Goal: Task Accomplishment & Management: Complete application form

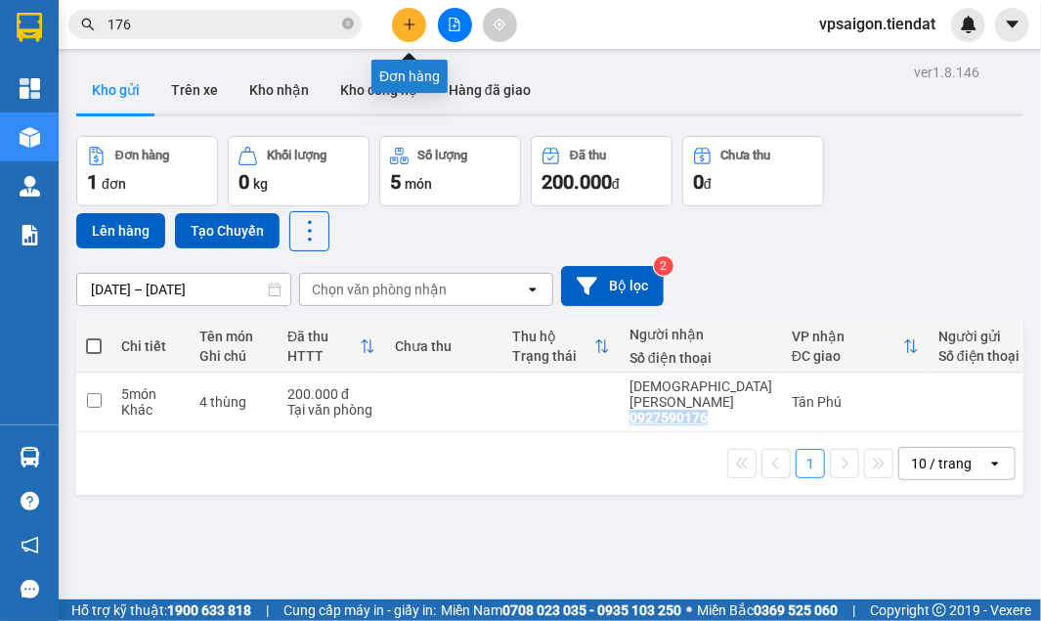
click at [409, 22] on icon "plus" at bounding box center [410, 25] width 14 height 14
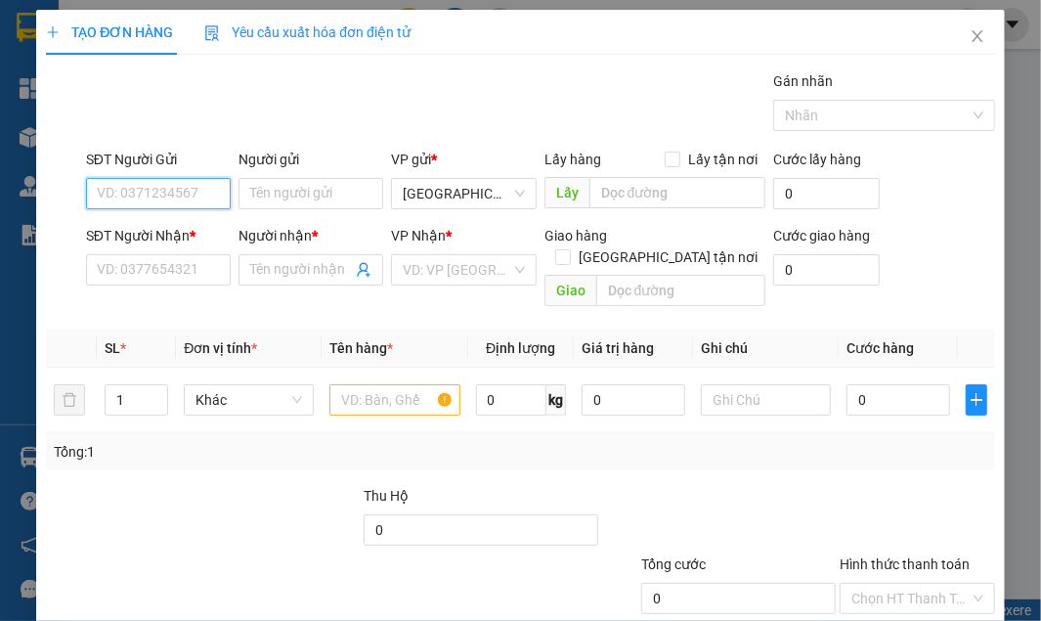
paste input "0333334474"
type input "0333334474"
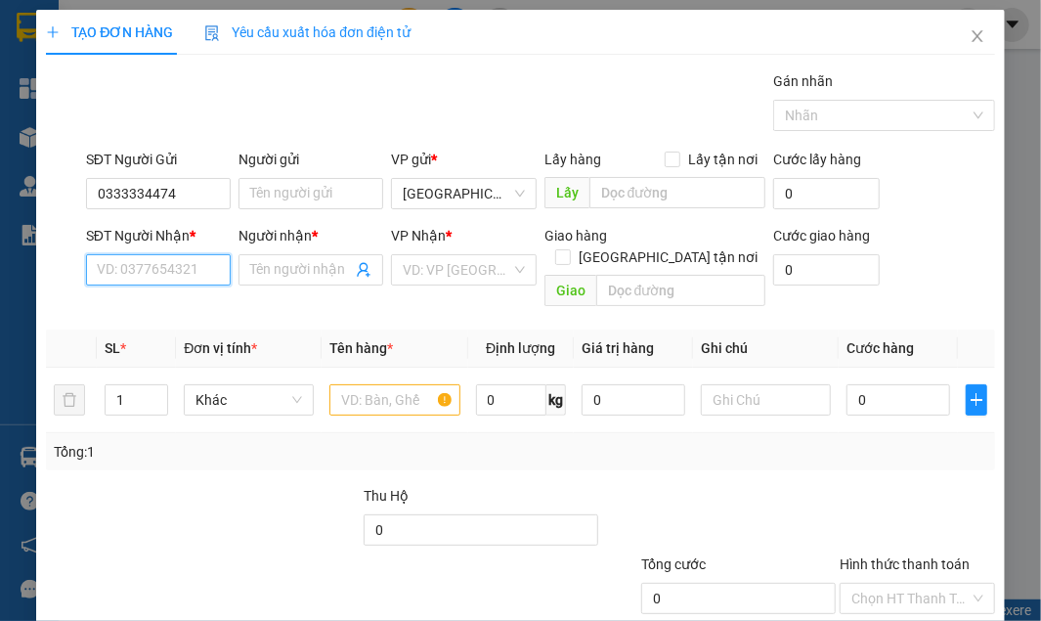
click at [154, 262] on input "SĐT Người Nhận *" at bounding box center [158, 269] width 145 height 31
click at [141, 270] on input "SĐT Người Nhận *" at bounding box center [158, 269] width 145 height 31
type input "033639345"
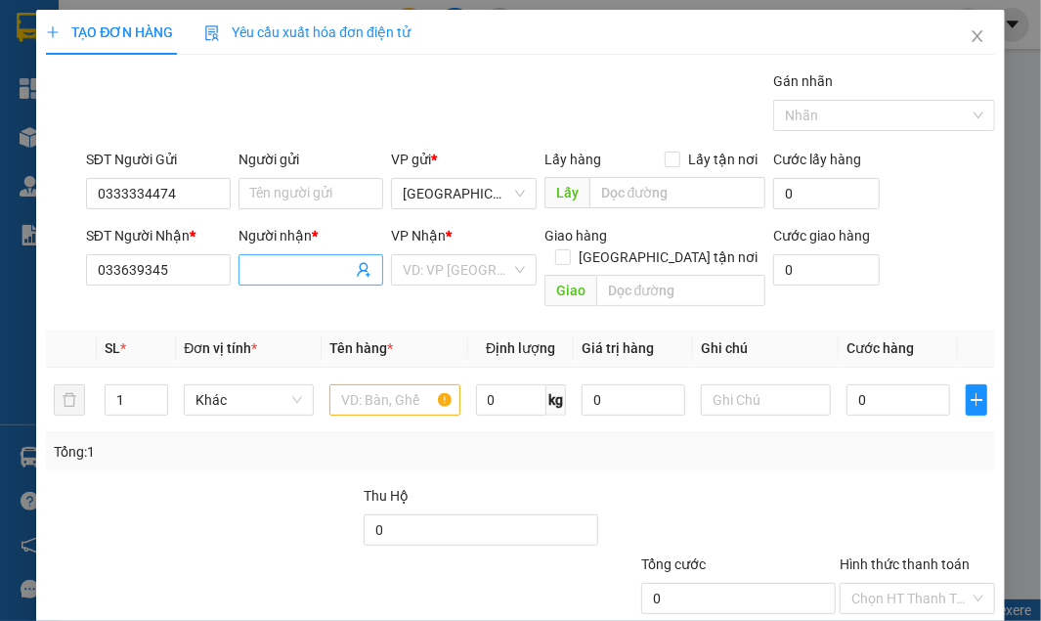
click at [258, 272] on input "Người nhận *" at bounding box center [301, 270] width 102 height 22
type input "thảo thảo"
click at [447, 272] on input "search" at bounding box center [457, 269] width 108 height 29
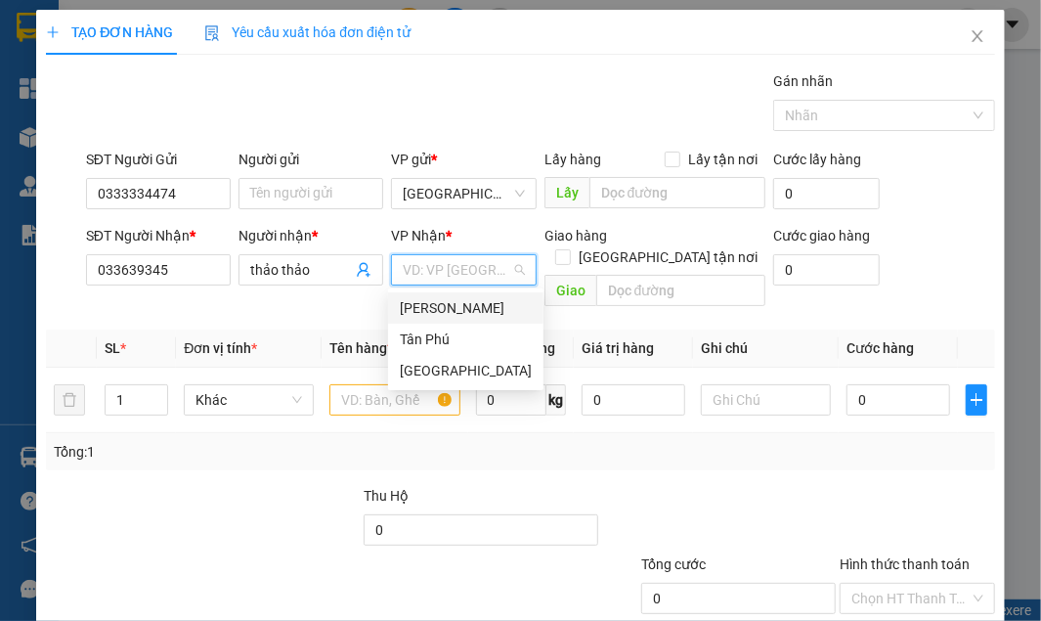
click at [459, 307] on div "[PERSON_NAME]" at bounding box center [466, 308] width 132 height 22
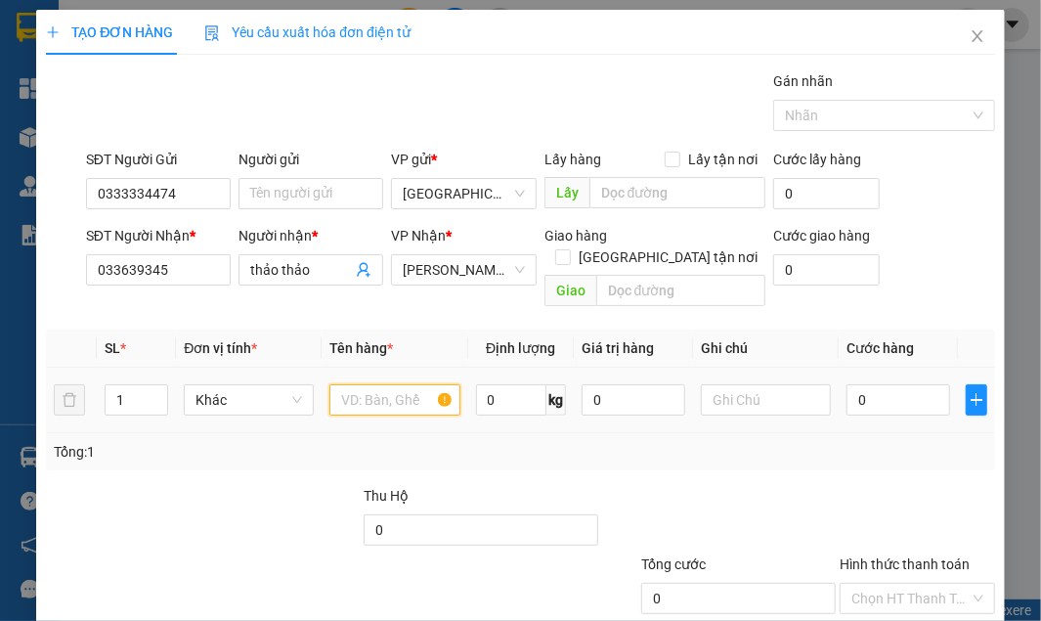
click at [349, 384] on input "text" at bounding box center [394, 399] width 130 height 31
type input "d"
type input "điện thoại"
click at [483, 441] on div "Tổng: 1" at bounding box center [520, 452] width 932 height 22
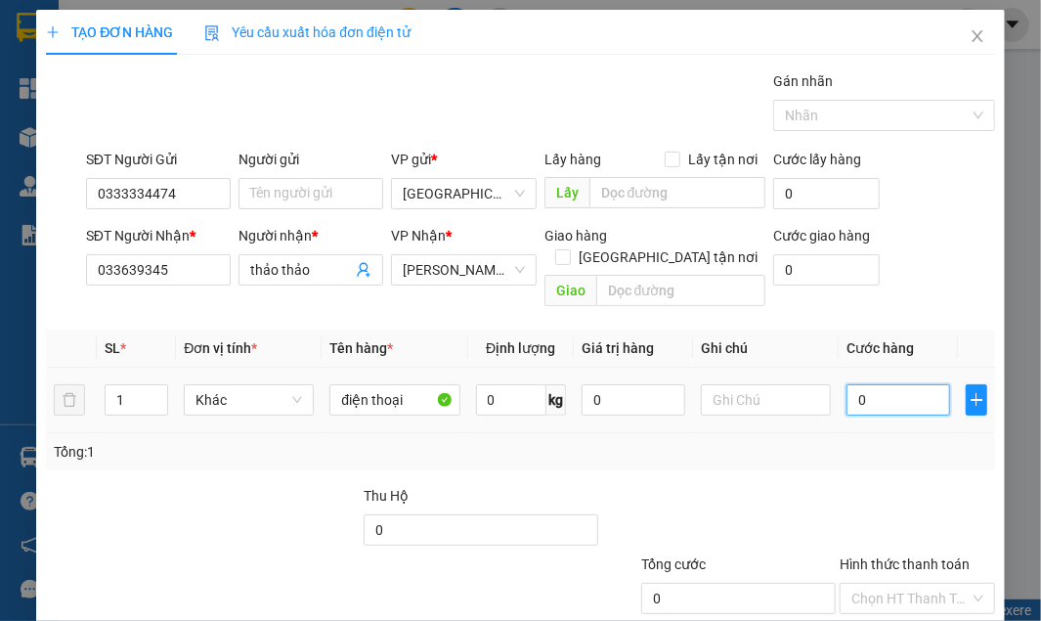
click at [889, 384] on input "0" at bounding box center [898, 399] width 104 height 31
type input "8"
type input "80"
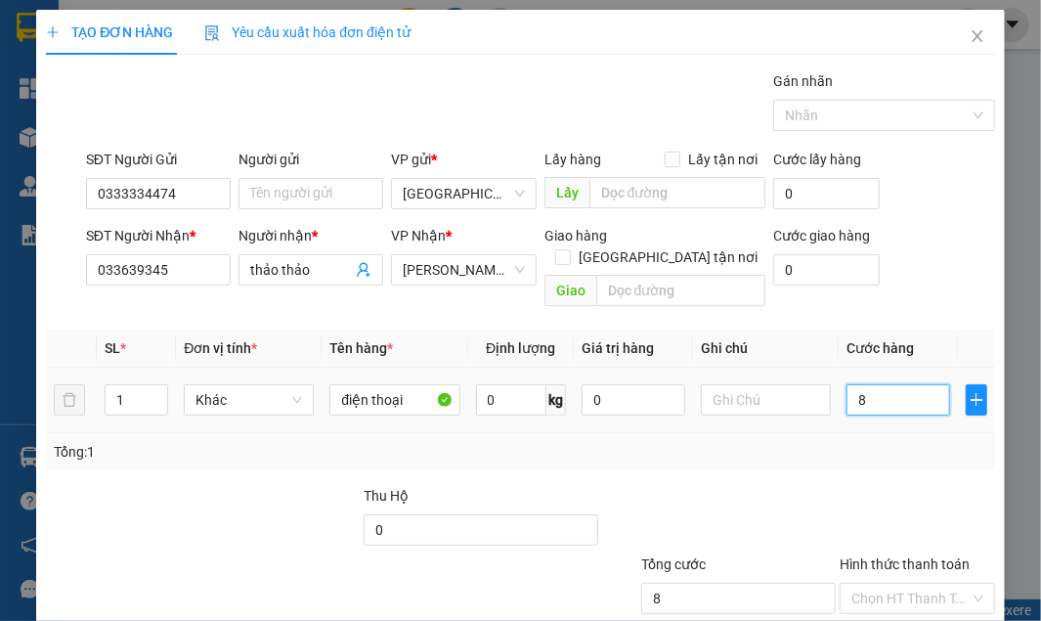
type input "80"
type input "80.000"
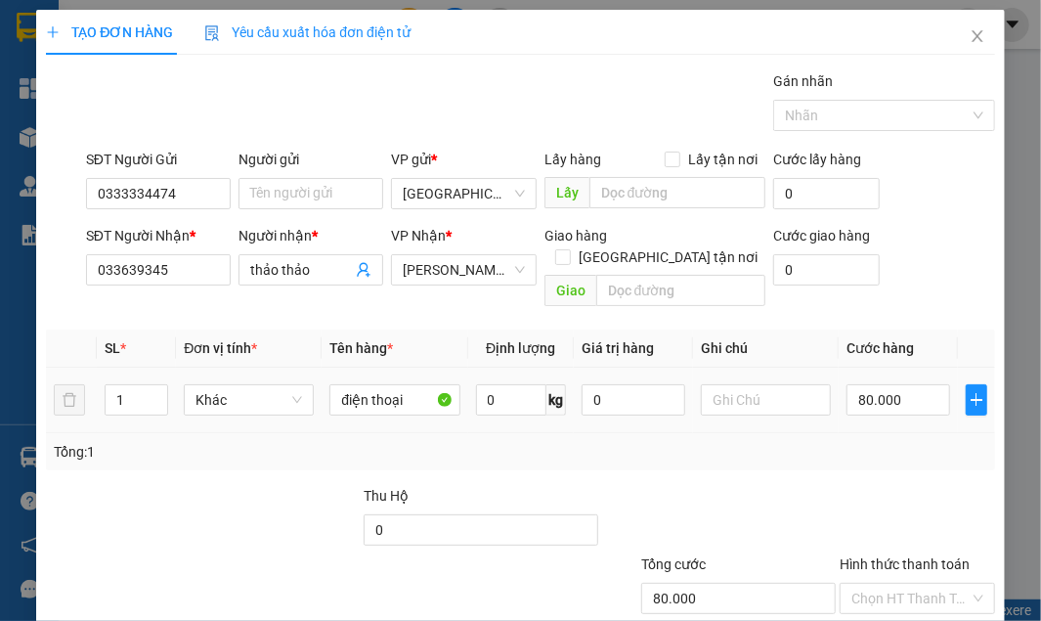
click at [860, 441] on div "Tổng: 1" at bounding box center [520, 452] width 932 height 22
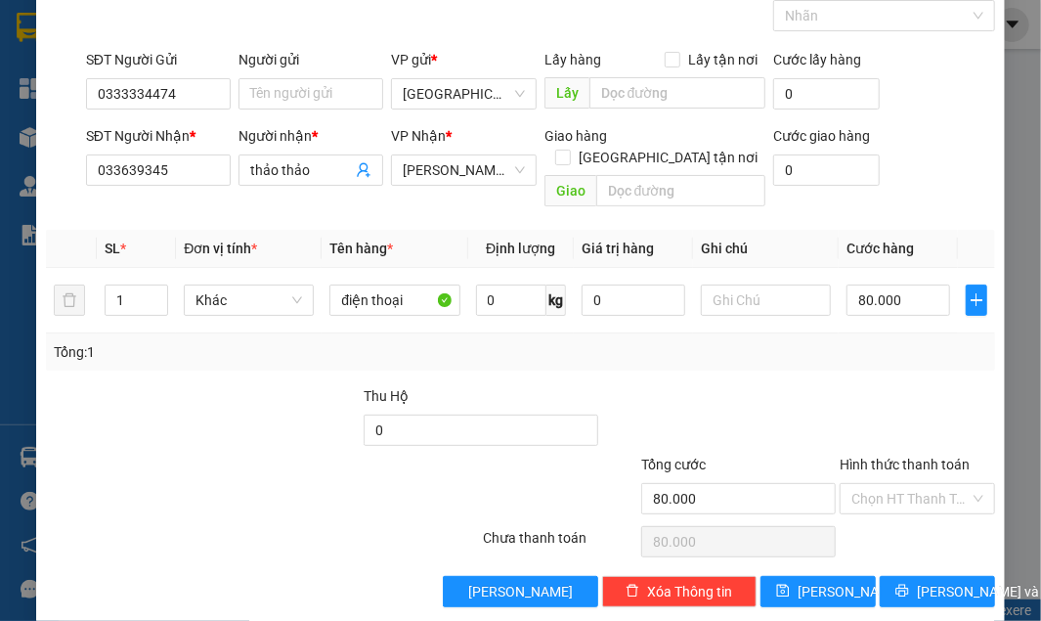
click at [333, 522] on div at bounding box center [262, 541] width 437 height 39
click at [117, 169] on input "033639345" at bounding box center [158, 169] width 145 height 31
type input "0333639345"
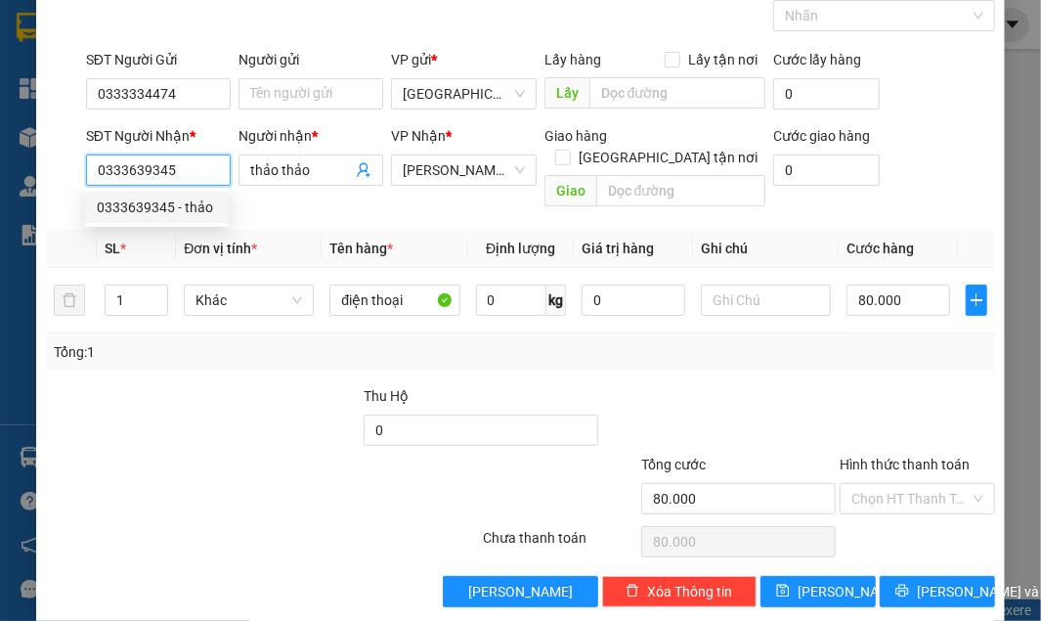
click at [189, 209] on div "0333639345 - thảo" at bounding box center [157, 207] width 120 height 22
type input "thảo"
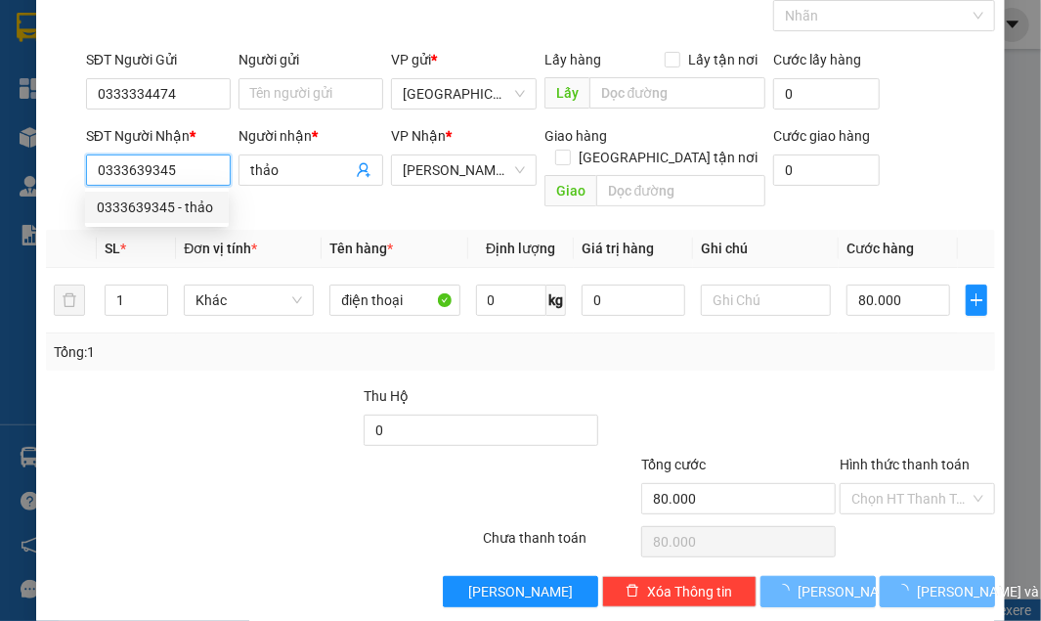
type input "30.000"
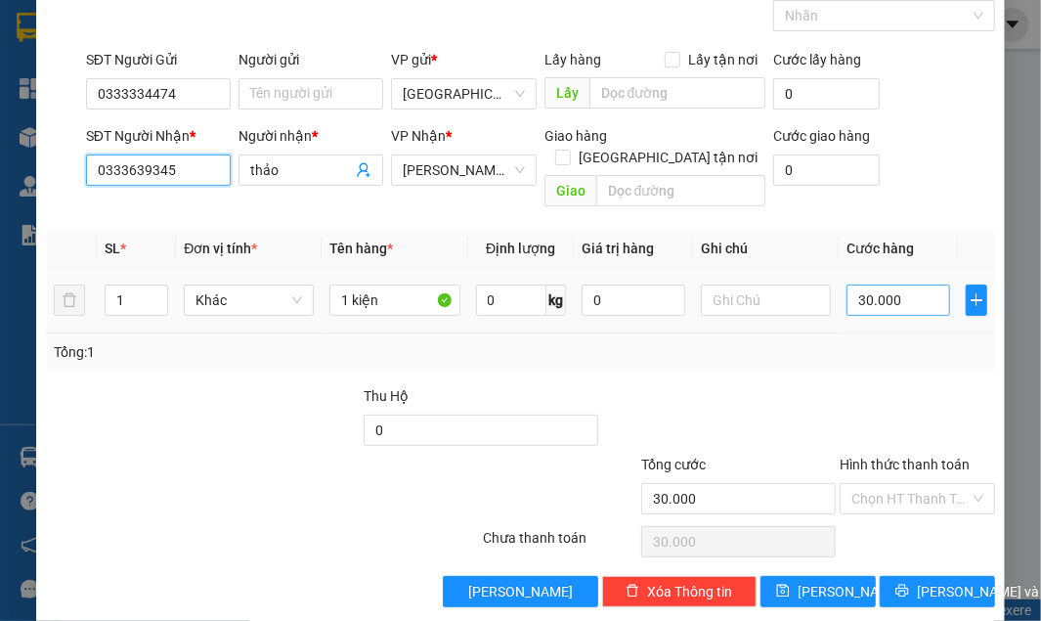
type input "0333639345"
click at [911, 284] on input "30.000" at bounding box center [898, 299] width 104 height 31
type input "0"
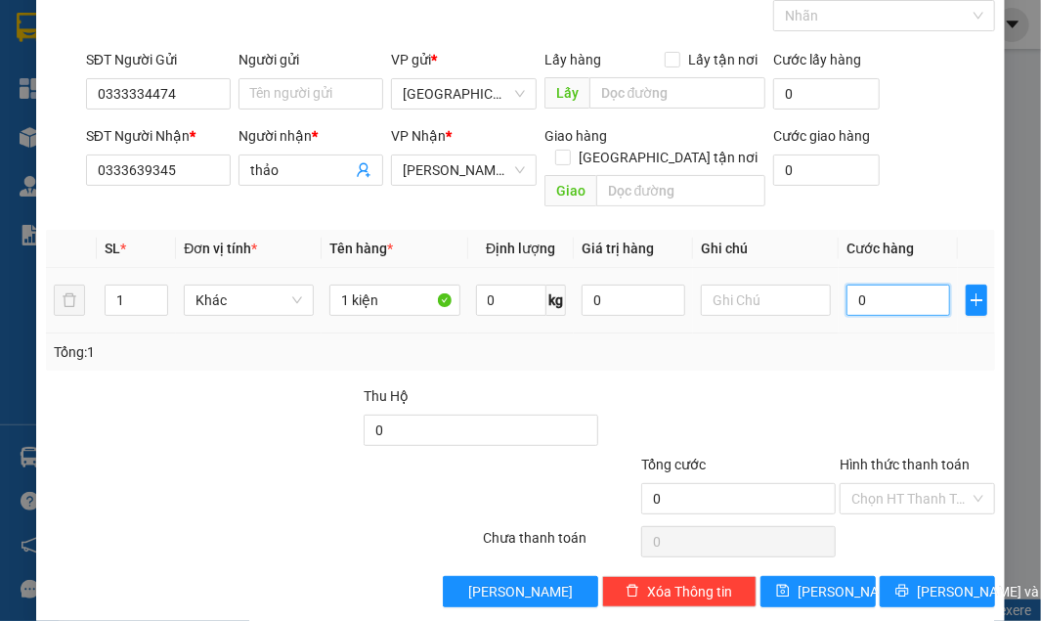
type input "8"
type input "08"
type input "80"
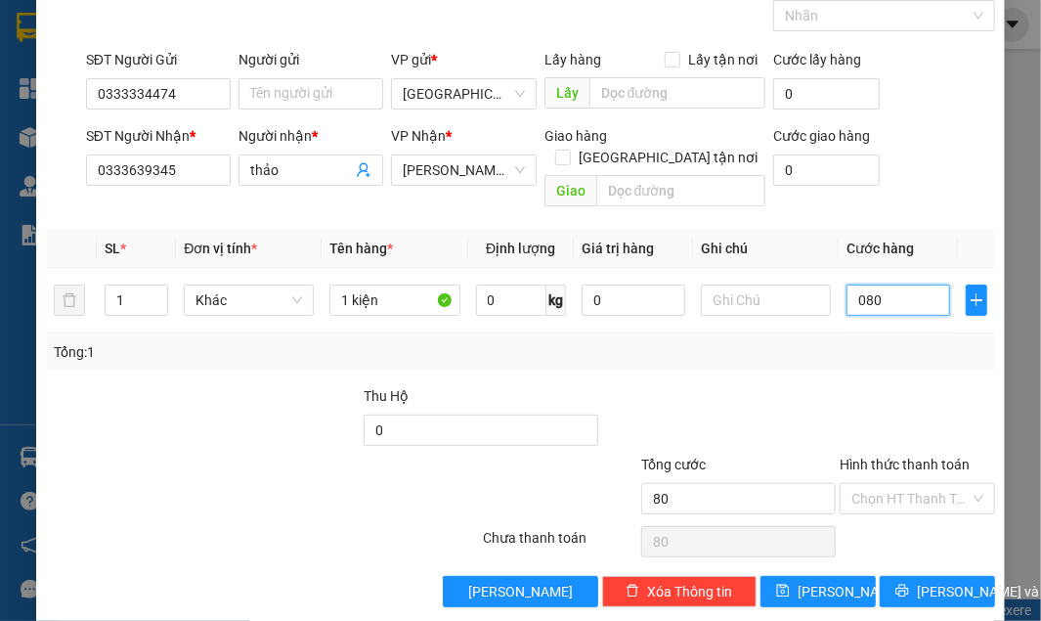
type input "080"
type input "80.000"
click at [905, 358] on div "Transit Pickup Surcharge Ids Transit Deliver Surcharge Ids Transit Deliver Surc…" at bounding box center [520, 289] width 948 height 636
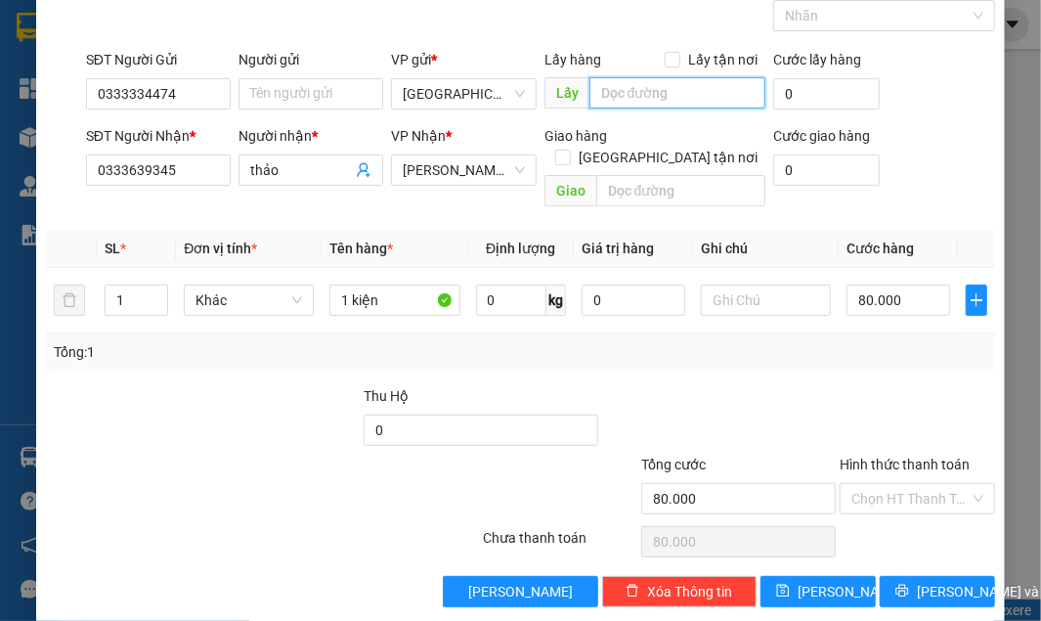
click at [624, 96] on input "text" at bounding box center [677, 92] width 176 height 31
type input "2"
type input "3"
type input "606/121 đường 3/2"
click at [794, 389] on div at bounding box center [719, 419] width 238 height 68
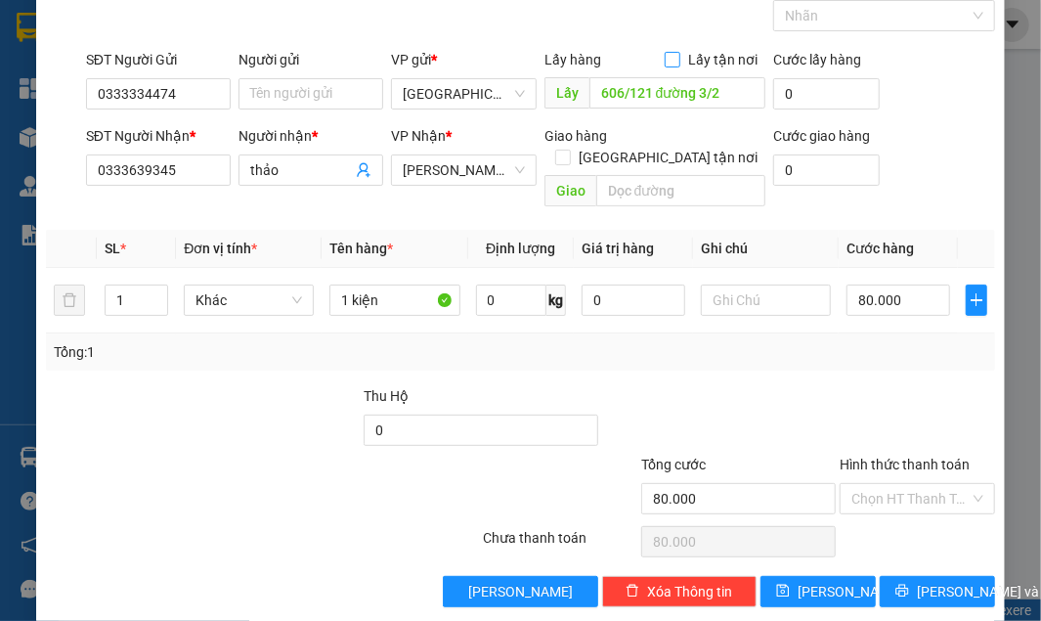
click at [668, 54] on input "Lấy tận nơi" at bounding box center [672, 59] width 14 height 14
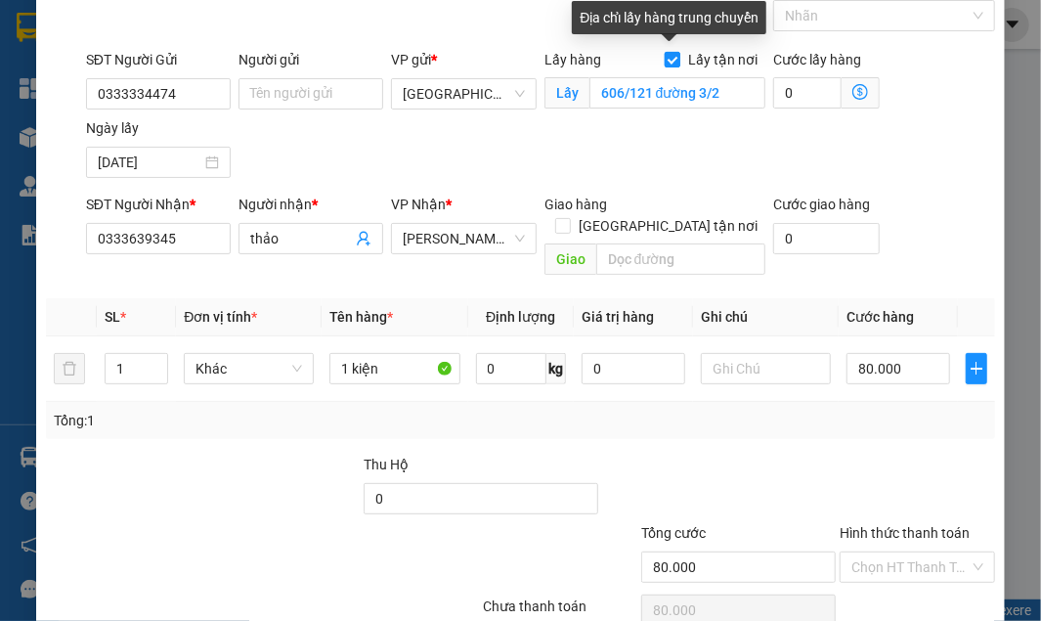
click at [668, 54] on input "Lấy tận nơi" at bounding box center [672, 59] width 14 height 14
checkbox input "false"
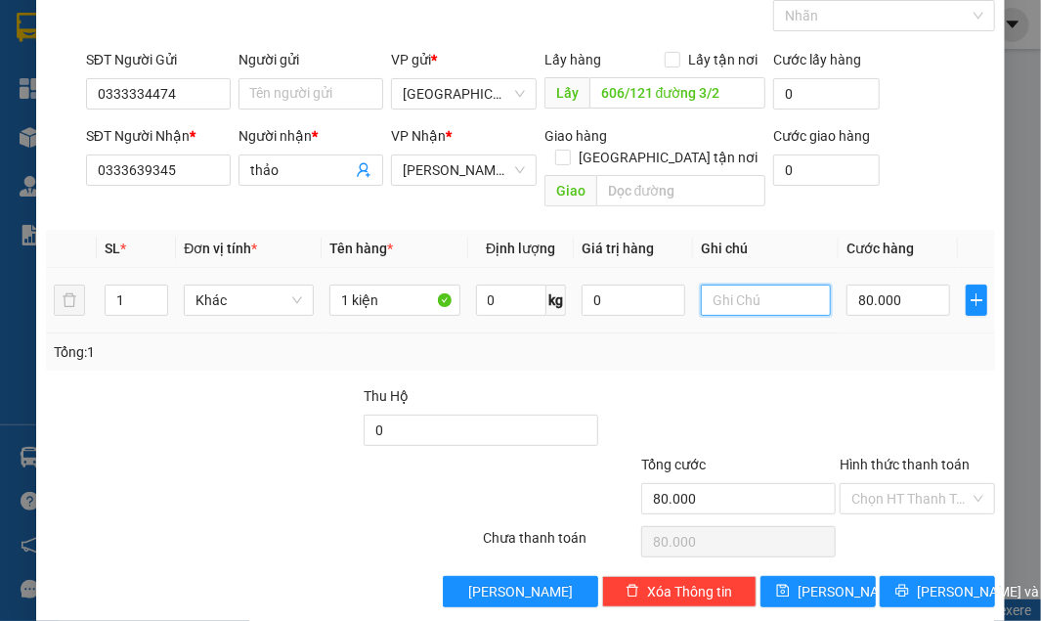
click at [723, 284] on input "text" at bounding box center [766, 299] width 130 height 31
type input "gọi trước 15 phút"
click at [706, 357] on div "Transit Pickup Surcharge Ids Transit Deliver Surcharge Ids Transit Deliver Surc…" at bounding box center [520, 289] width 948 height 636
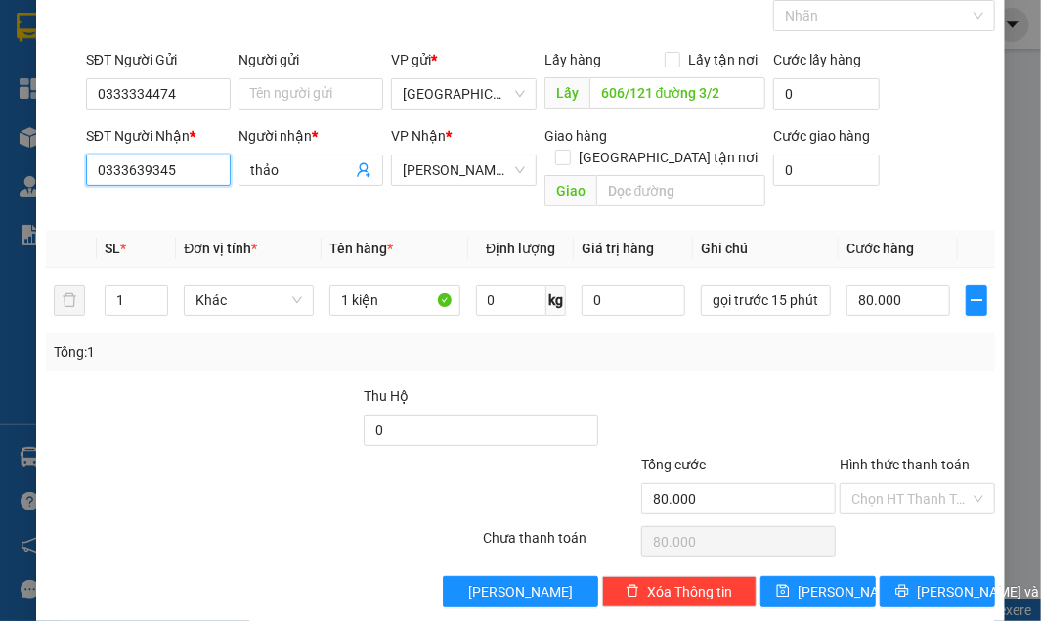
drag, startPoint x: 174, startPoint y: 176, endPoint x: 59, endPoint y: 178, distance: 115.3
click at [60, 178] on div "SĐT Người Nhận * 0333639345 Người nhận * thảo VP Nhận * Tiên Thuỷ Giao hàng [GE…" at bounding box center [520, 170] width 952 height 90
click at [68, 479] on div at bounding box center [183, 487] width 278 height 68
click at [872, 484] on input "Hình thức thanh toán" at bounding box center [909, 498] width 117 height 29
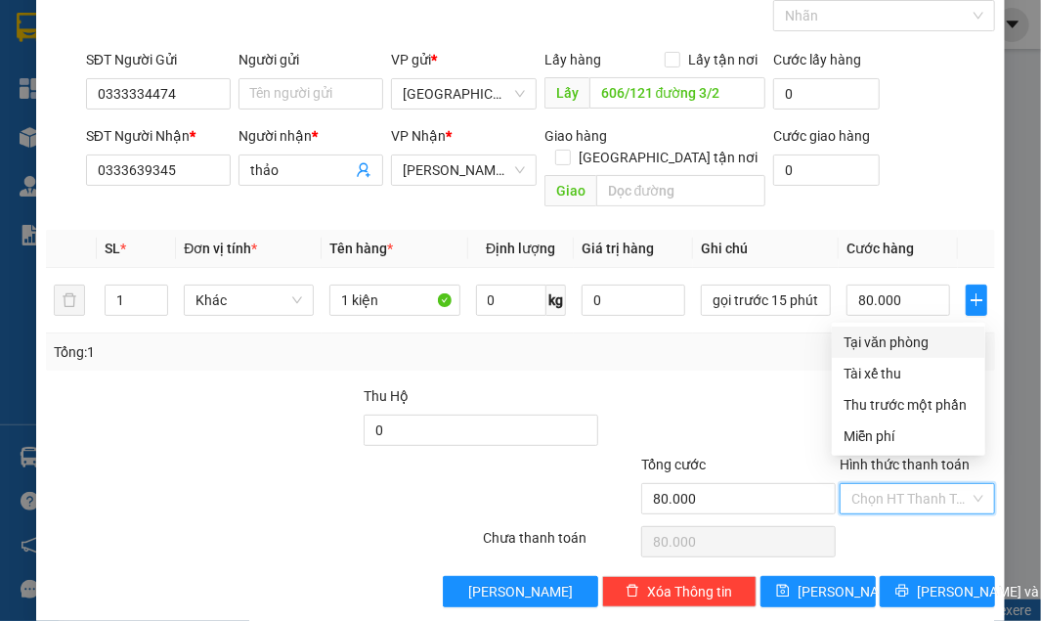
click at [885, 340] on div "Tại văn phòng" at bounding box center [908, 342] width 130 height 22
type input "0"
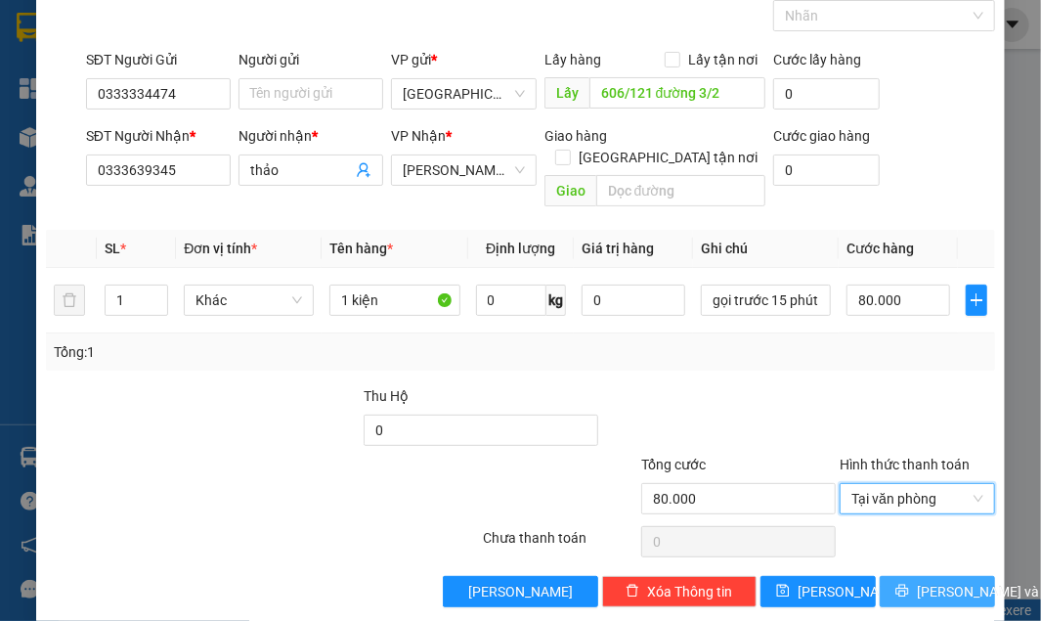
click at [932, 581] on span "[PERSON_NAME] và In" at bounding box center [985, 592] width 137 height 22
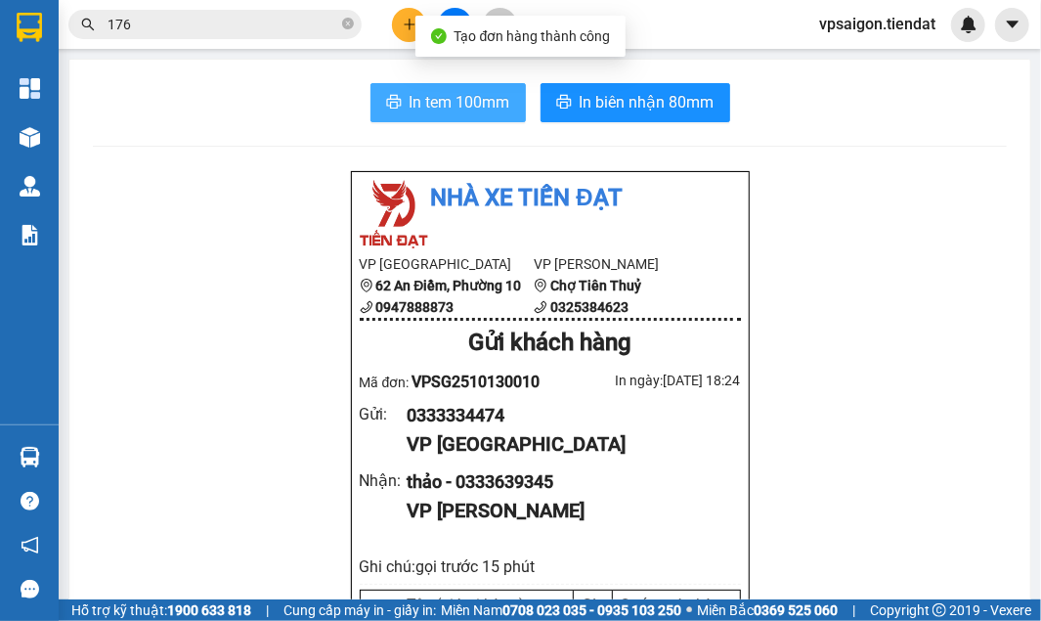
click at [485, 106] on span "In tem 100mm" at bounding box center [459, 102] width 101 height 24
